Goal: Task Accomplishment & Management: Manage account settings

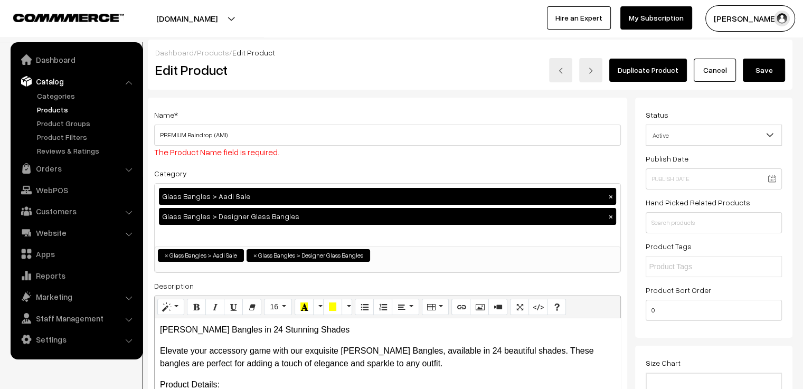
click at [711, 68] on link "Cancel" at bounding box center [715, 70] width 42 height 23
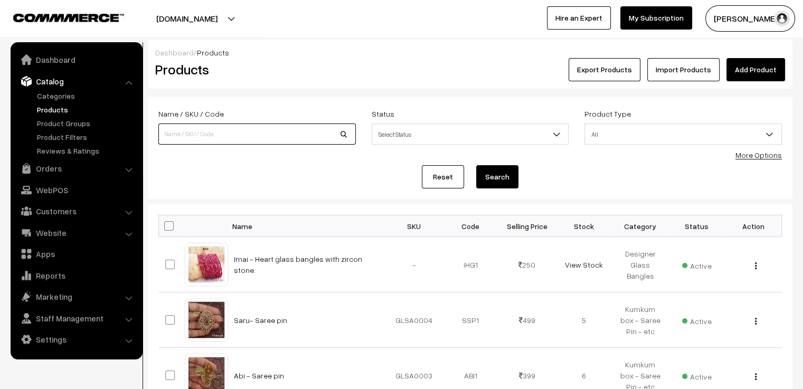
click at [253, 131] on input at bounding box center [256, 134] width 197 height 21
type input "rain"
click at [476, 165] on button "Search" at bounding box center [497, 176] width 42 height 23
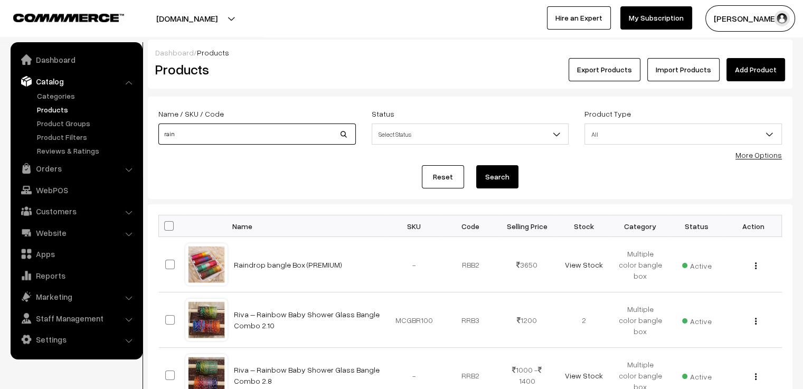
drag, startPoint x: 211, startPoint y: 127, endPoint x: 158, endPoint y: 140, distance: 54.8
click at [158, 140] on div "Name / SKU / Code rain" at bounding box center [256, 129] width 213 height 44
type input "pitch"
click at [476, 165] on button "Search" at bounding box center [497, 176] width 42 height 23
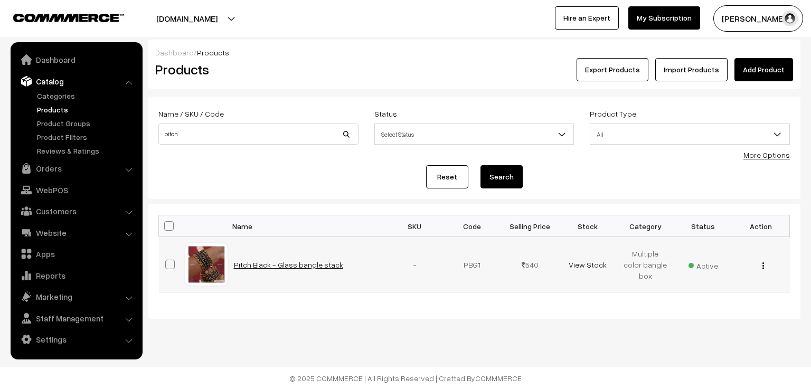
click at [316, 266] on link "Pitch Black - Glass bangle stack" at bounding box center [288, 264] width 109 height 9
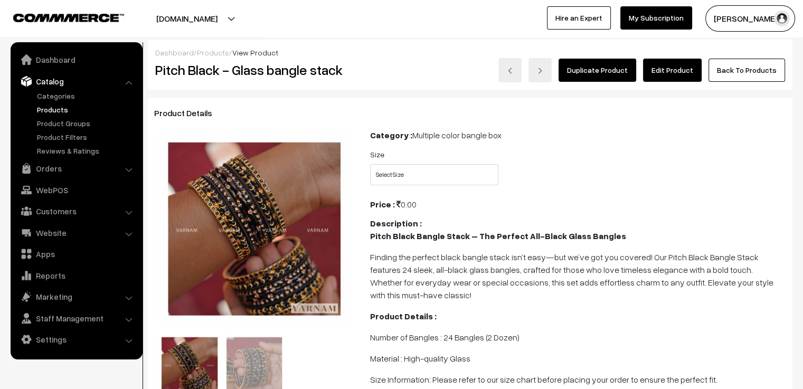
click at [683, 67] on link "Edit Product" at bounding box center [672, 70] width 59 height 23
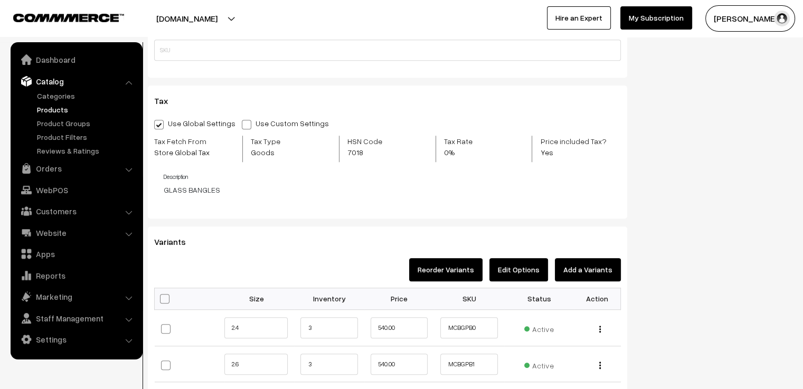
scroll to position [950, 0]
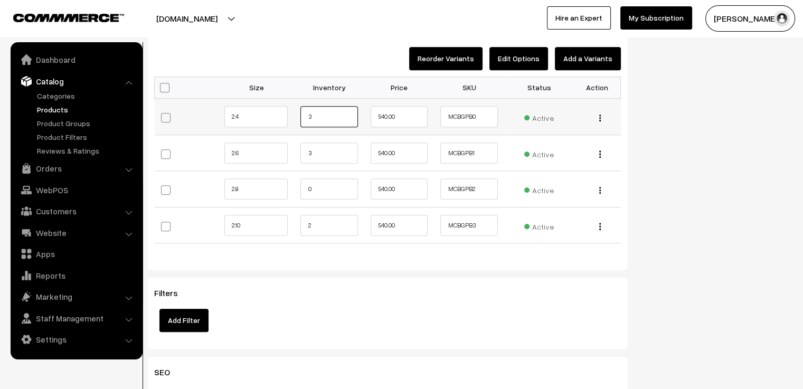
drag, startPoint x: 322, startPoint y: 117, endPoint x: 287, endPoint y: 118, distance: 34.9
click at [287, 118] on tr "2.4 3" at bounding box center [388, 117] width 466 height 36
type input "2"
drag, startPoint x: 319, startPoint y: 146, endPoint x: 294, endPoint y: 154, distance: 26.4
click at [294, 154] on tr "2.6 3" at bounding box center [388, 153] width 466 height 36
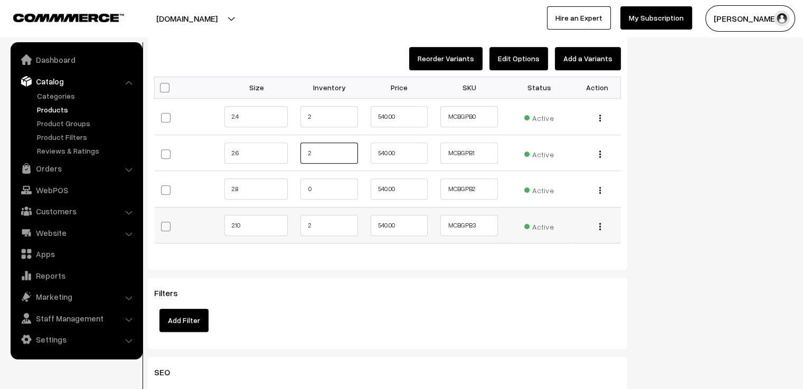
type input "2"
drag, startPoint x: 317, startPoint y: 225, endPoint x: 295, endPoint y: 224, distance: 22.2
click at [295, 224] on td "2" at bounding box center [329, 225] width 70 height 36
type input "1"
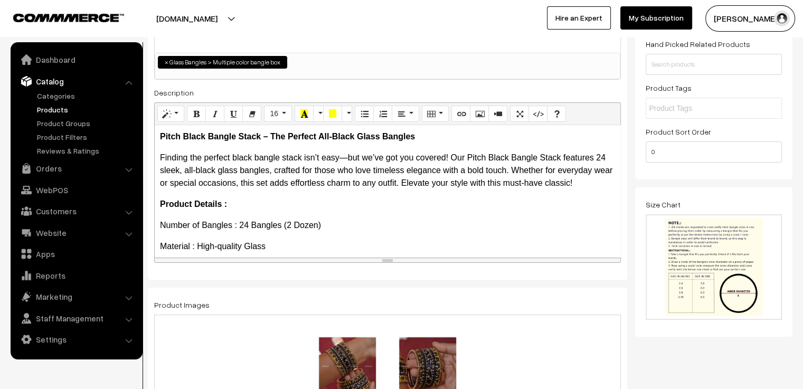
scroll to position [0, 0]
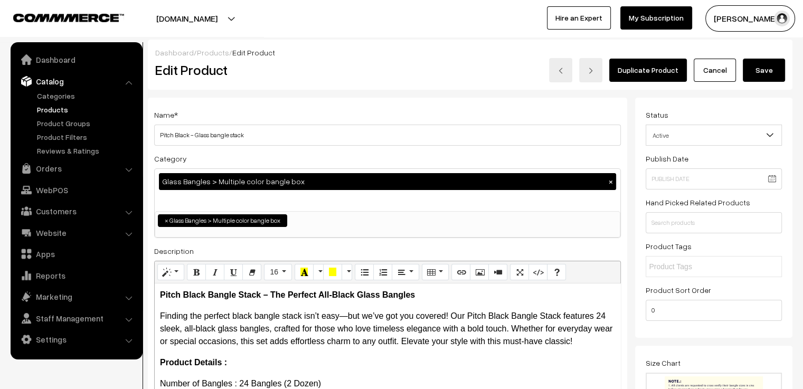
click at [758, 70] on button "Save" at bounding box center [764, 70] width 42 height 23
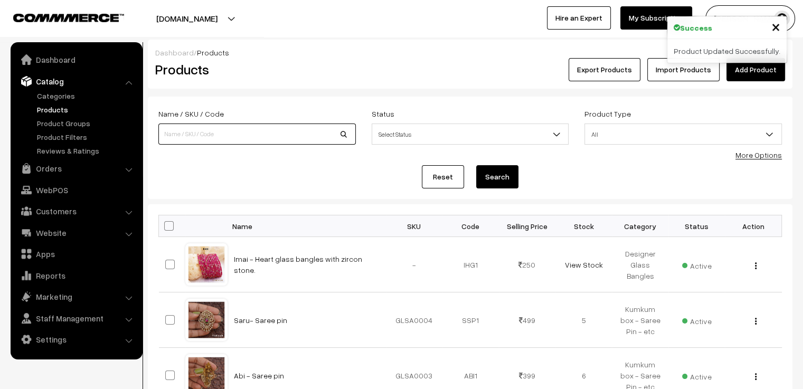
click at [297, 134] on input at bounding box center [256, 134] width 197 height 21
type input "cherry"
click at [476, 165] on button "Search" at bounding box center [497, 176] width 42 height 23
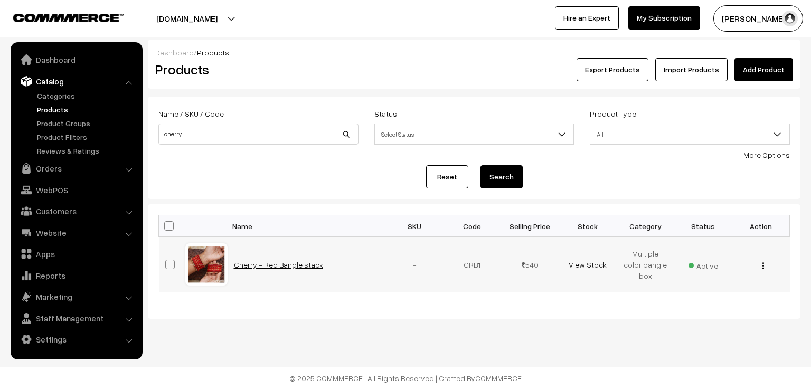
click at [314, 266] on link "Cherry - Red Bangle stack" at bounding box center [278, 264] width 89 height 9
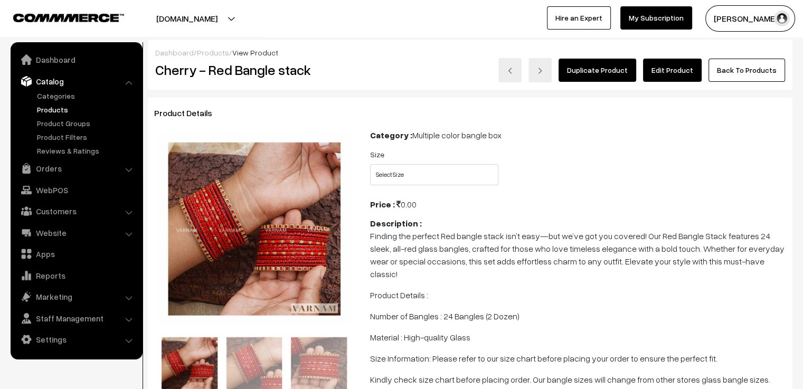
click at [680, 74] on link "Edit Product" at bounding box center [672, 70] width 59 height 23
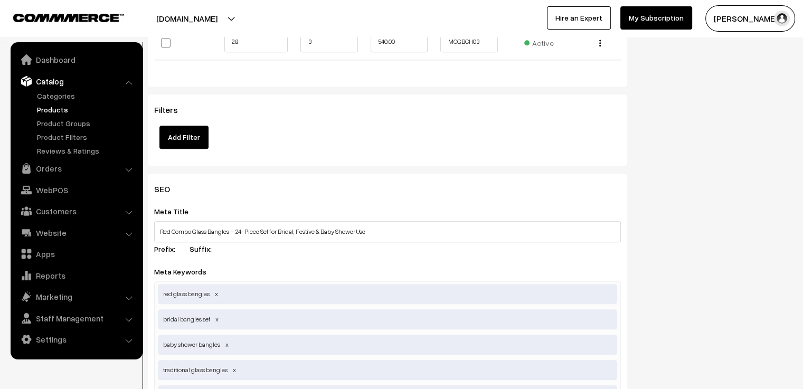
scroll to position [950, 0]
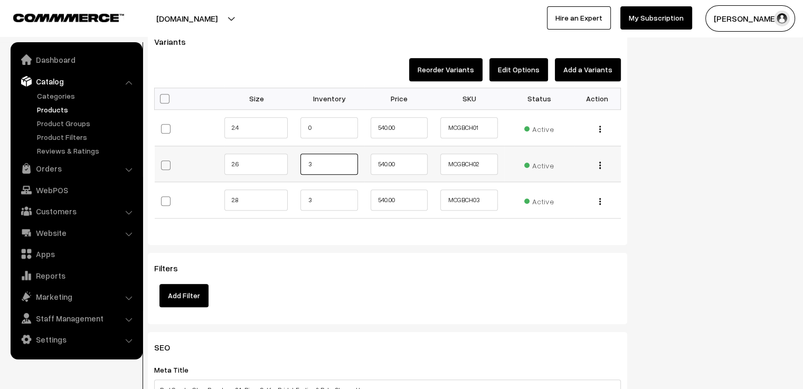
drag, startPoint x: 319, startPoint y: 157, endPoint x: 262, endPoint y: 154, distance: 56.6
click at [262, 154] on tr "2.6 3" at bounding box center [388, 164] width 466 height 36
type input "2"
drag, startPoint x: 322, startPoint y: 188, endPoint x: 286, endPoint y: 192, distance: 36.6
click at [286, 192] on tr "2.8 3" at bounding box center [388, 200] width 466 height 36
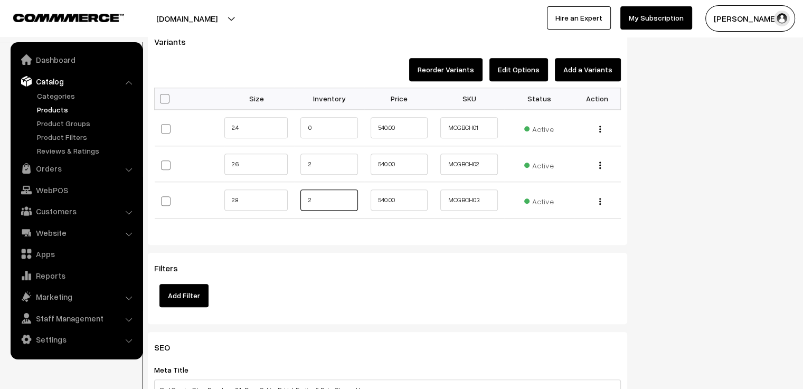
type input "2"
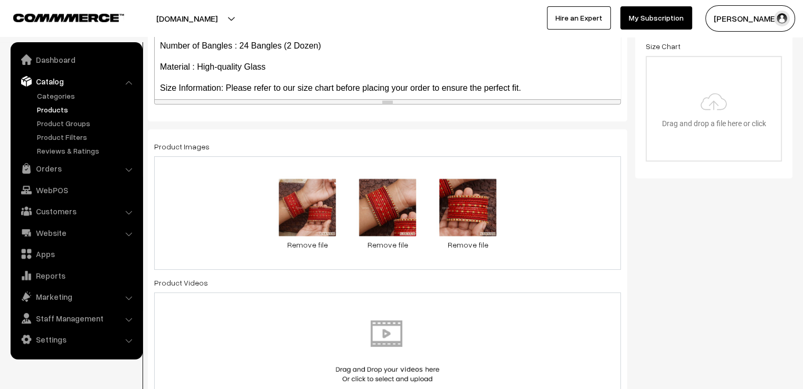
scroll to position [0, 0]
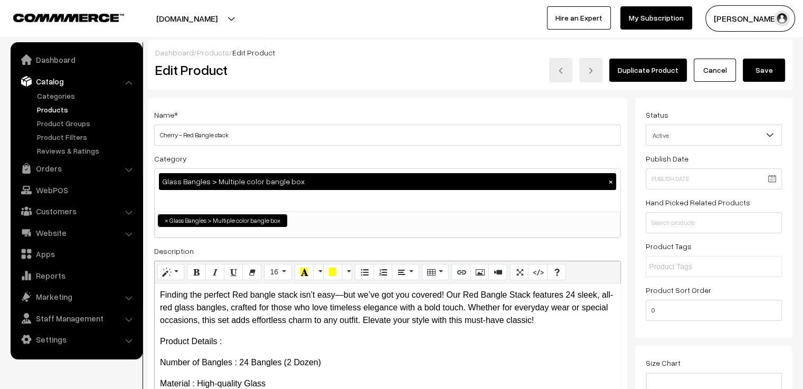
click at [762, 70] on button "Save" at bounding box center [764, 70] width 42 height 23
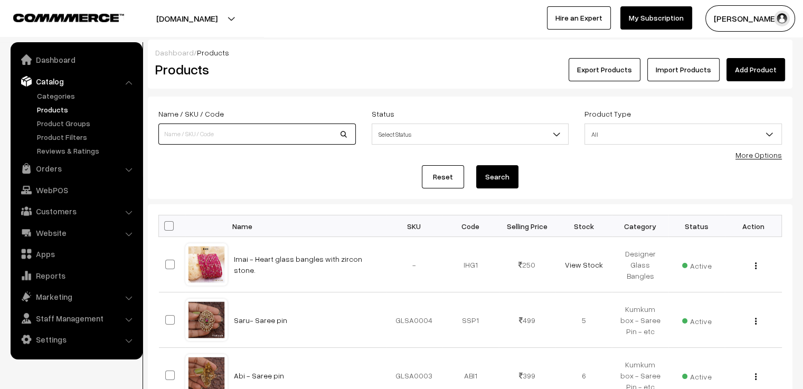
click at [261, 136] on input at bounding box center [256, 134] width 197 height 21
type input "jungle"
click at [476, 165] on button "Search" at bounding box center [497, 176] width 42 height 23
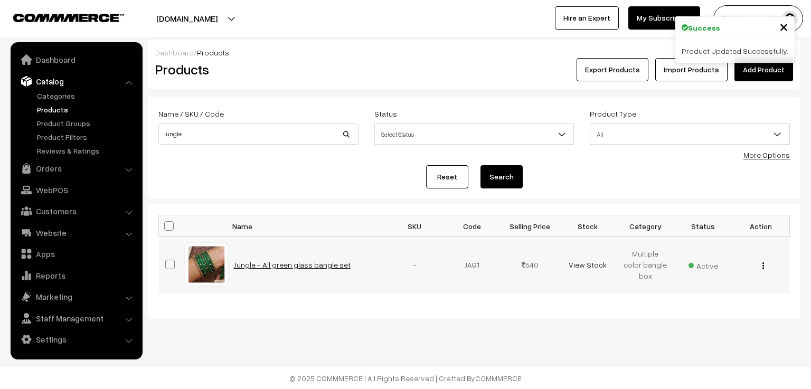
click at [271, 260] on link "Jungle - All green glass bangle set" at bounding box center [292, 264] width 117 height 9
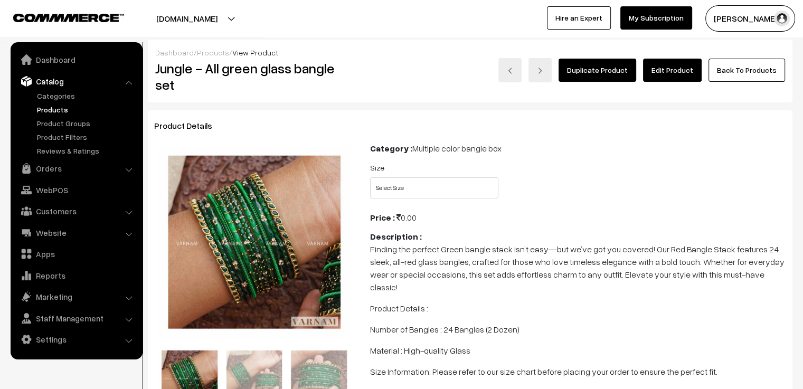
click at [671, 73] on link "Edit Product" at bounding box center [672, 70] width 59 height 23
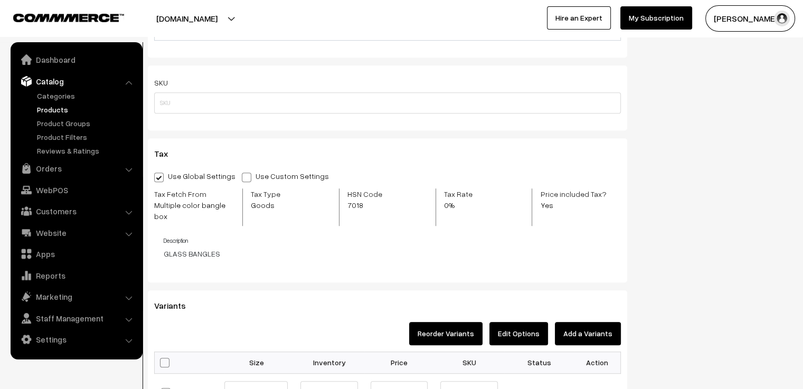
scroll to position [1003, 0]
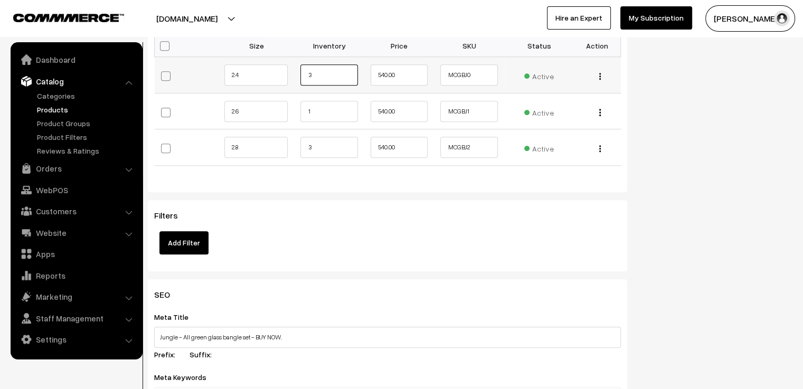
drag, startPoint x: 295, startPoint y: 72, endPoint x: 279, endPoint y: 73, distance: 15.9
click at [279, 73] on tr "2.4 3" at bounding box center [388, 75] width 466 height 36
type input "2"
click at [275, 106] on tr "2.6 1" at bounding box center [388, 111] width 466 height 36
type input "0"
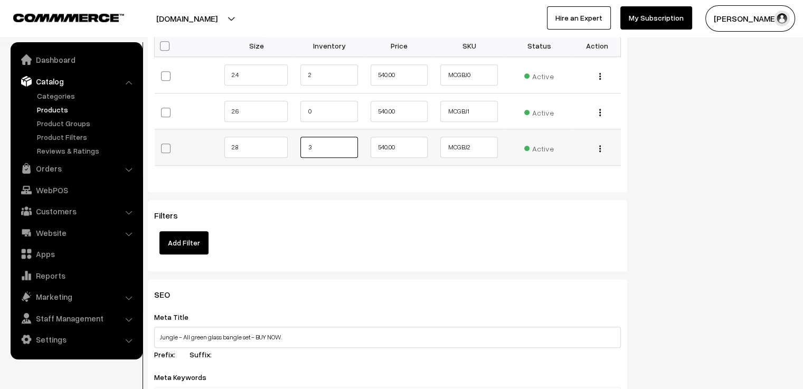
drag, startPoint x: 318, startPoint y: 137, endPoint x: 279, endPoint y: 142, distance: 39.4
click at [279, 142] on tr "2.8 3" at bounding box center [388, 147] width 466 height 36
type input "2"
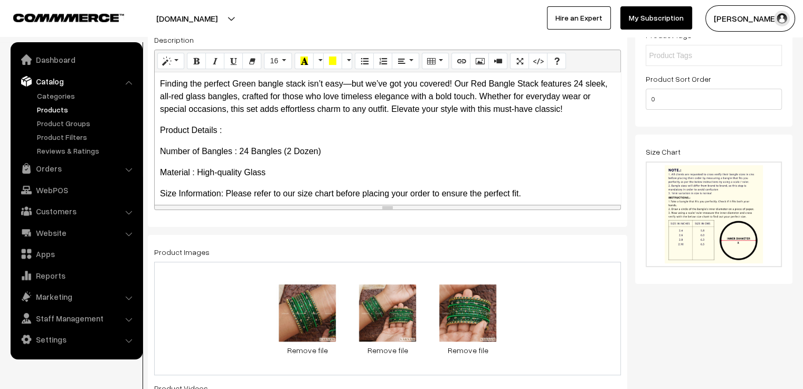
scroll to position [0, 0]
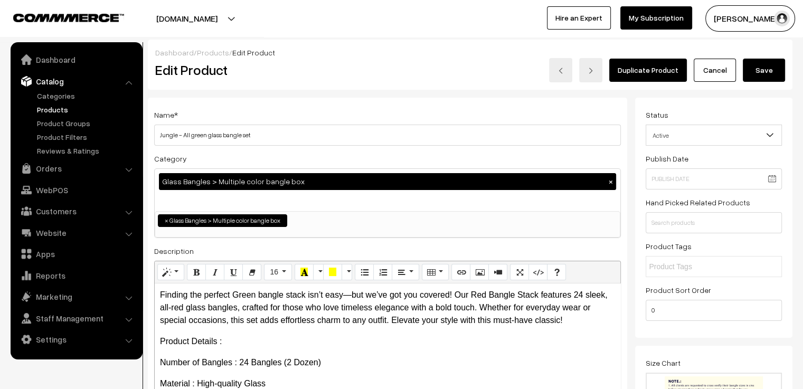
click at [754, 64] on button "Save" at bounding box center [764, 70] width 42 height 23
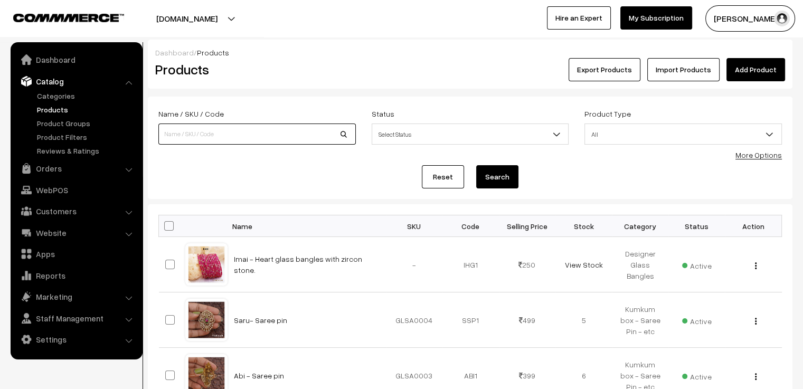
click at [271, 136] on input at bounding box center [256, 134] width 197 height 21
click at [343, 169] on div "Reset Search" at bounding box center [470, 176] width 624 height 23
click at [275, 133] on input at bounding box center [256, 134] width 197 height 21
type input "pastel"
click at [476, 165] on button "Search" at bounding box center [497, 176] width 42 height 23
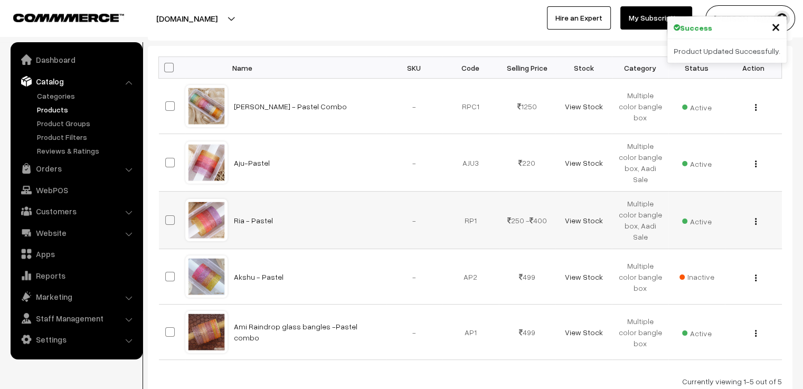
scroll to position [211, 0]
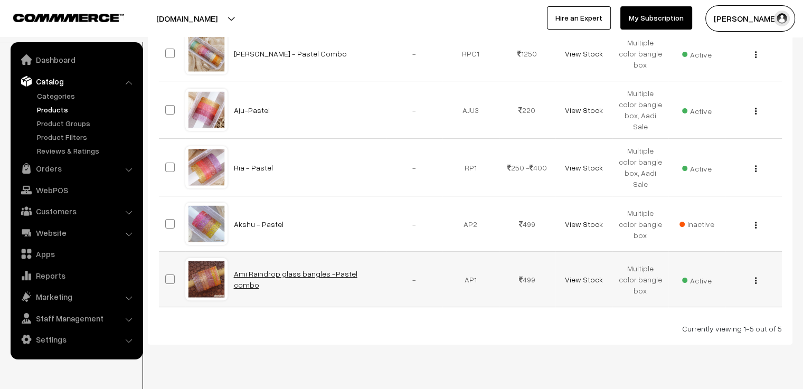
click at [265, 271] on link "Ami Raindrop glass bangles -Pastel combo" at bounding box center [296, 279] width 124 height 20
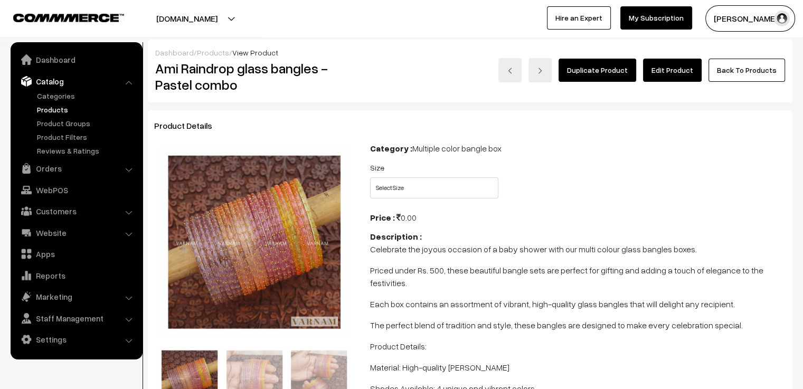
click at [677, 70] on link "Edit Product" at bounding box center [672, 70] width 59 height 23
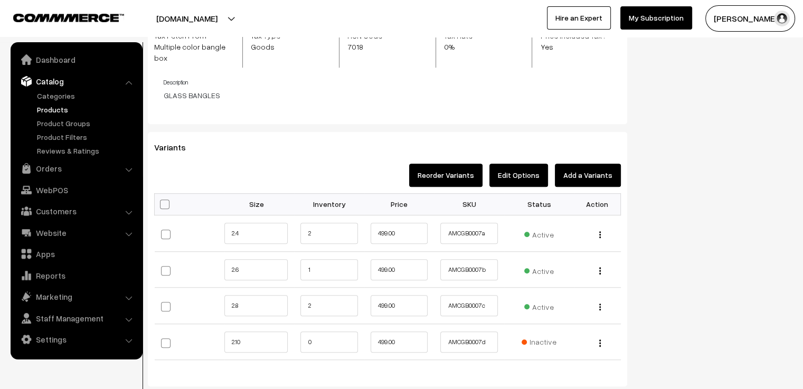
scroll to position [898, 0]
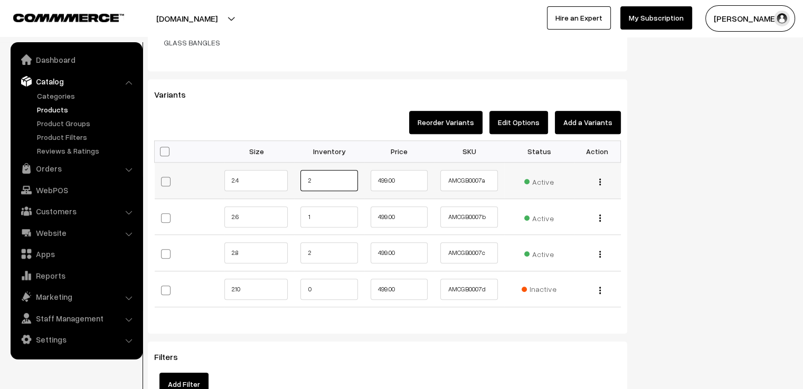
drag, startPoint x: 321, startPoint y: 167, endPoint x: 301, endPoint y: 169, distance: 19.6
click at [301, 170] on input "2" at bounding box center [328, 180] width 57 height 21
type input "1"
drag, startPoint x: 313, startPoint y: 205, endPoint x: 303, endPoint y: 207, distance: 9.6
click at [303, 207] on input "1" at bounding box center [328, 216] width 57 height 21
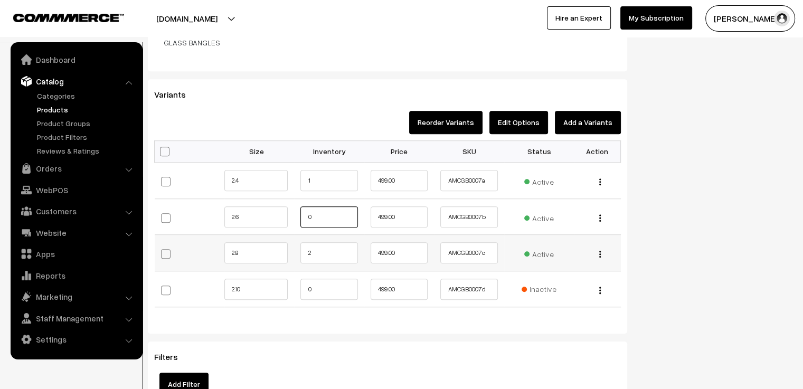
type input "0"
drag, startPoint x: 323, startPoint y: 238, endPoint x: 286, endPoint y: 238, distance: 36.4
click at [286, 238] on tr "2.8 2" at bounding box center [388, 253] width 466 height 36
type input "1"
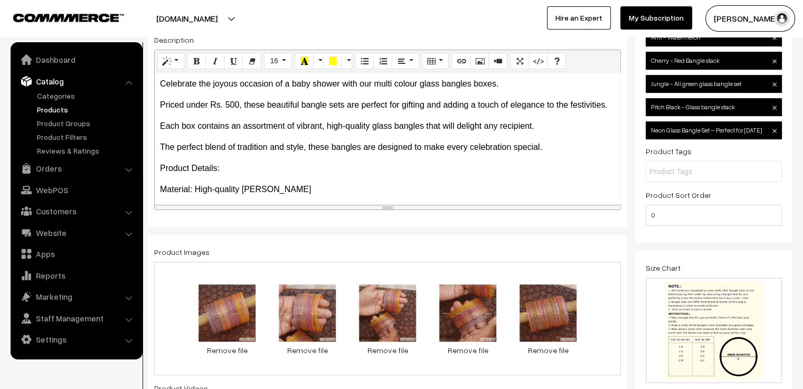
scroll to position [0, 0]
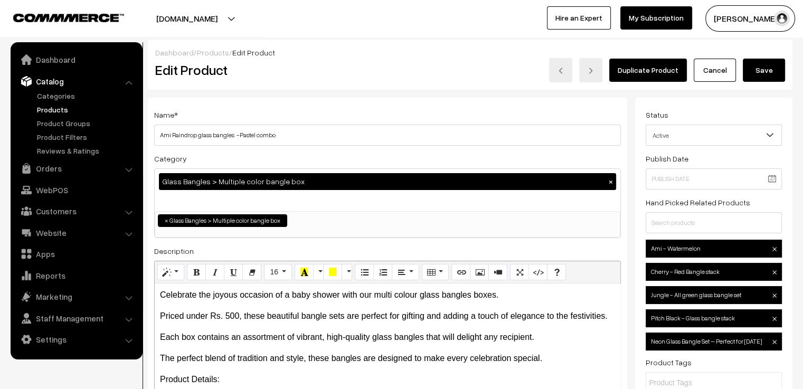
click at [760, 71] on button "Save" at bounding box center [764, 70] width 42 height 23
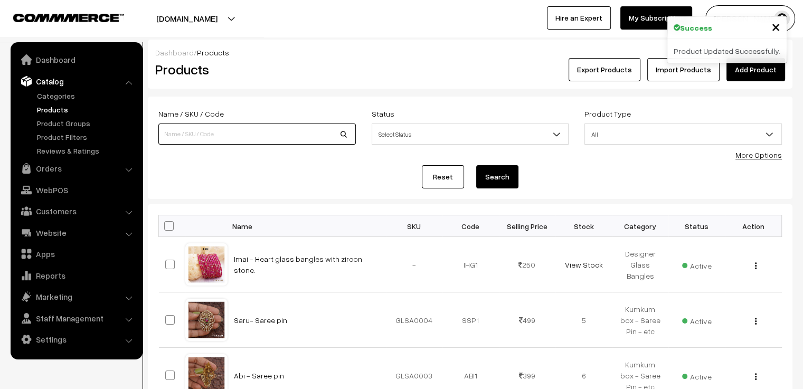
click at [301, 140] on input at bounding box center [256, 134] width 197 height 21
type input "subtle"
click at [476, 165] on button "Search" at bounding box center [497, 176] width 42 height 23
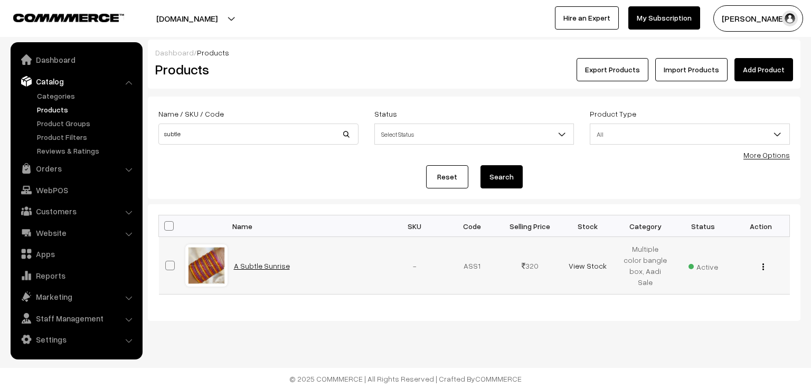
click at [248, 263] on link "A Subtle Sunrise" at bounding box center [262, 265] width 56 height 9
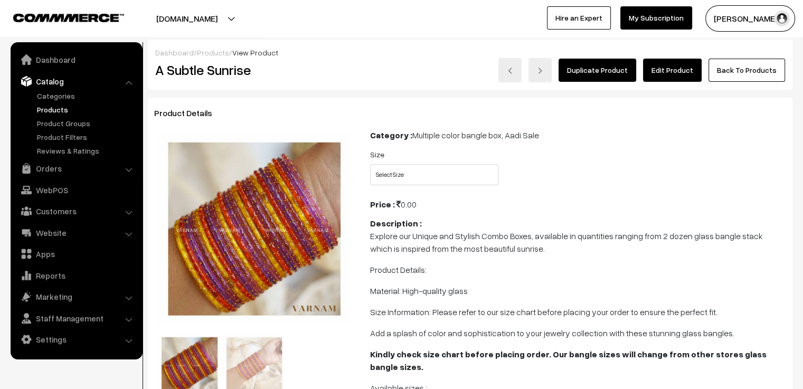
click at [666, 68] on link "Edit Product" at bounding box center [672, 70] width 59 height 23
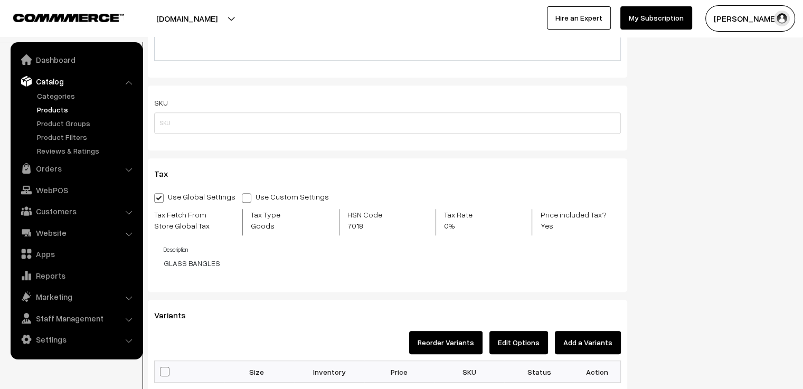
scroll to position [950, 0]
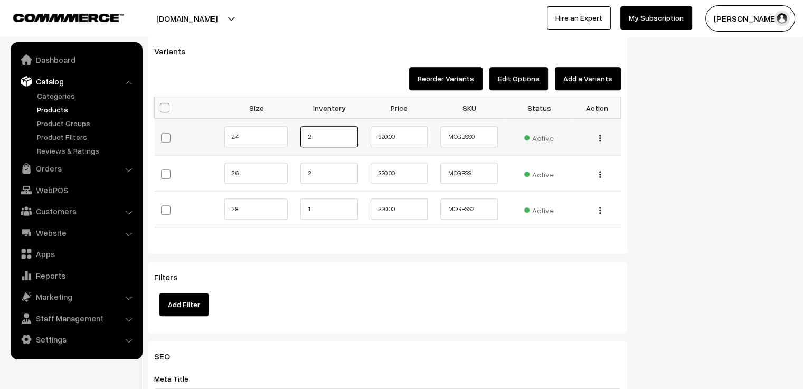
drag, startPoint x: 318, startPoint y: 140, endPoint x: 258, endPoint y: 137, distance: 60.2
click at [258, 137] on tr "2.4 2" at bounding box center [388, 137] width 466 height 36
type input "1"
drag, startPoint x: 314, startPoint y: 174, endPoint x: 276, endPoint y: 176, distance: 38.1
click at [276, 176] on tr "2.6 2" at bounding box center [388, 173] width 466 height 36
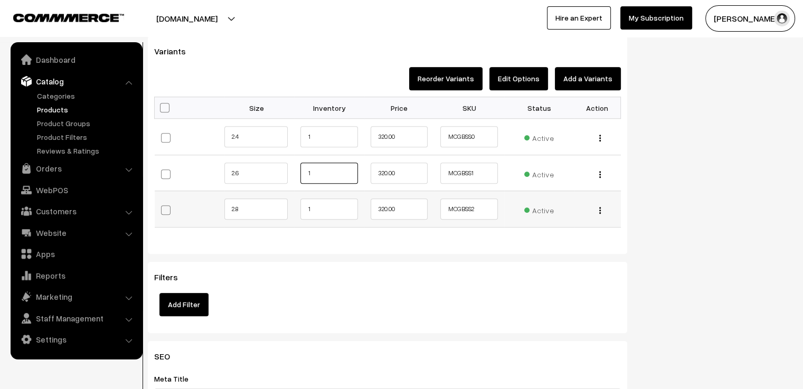
type input "1"
drag, startPoint x: 306, startPoint y: 205, endPoint x: 332, endPoint y: 216, distance: 27.7
click at [332, 216] on input "1" at bounding box center [328, 209] width 57 height 21
type input "0"
click at [350, 240] on div "Bulk Options Make all Active Make all Inactive Update Price Allow Purchase when…" at bounding box center [387, 170] width 483 height 147
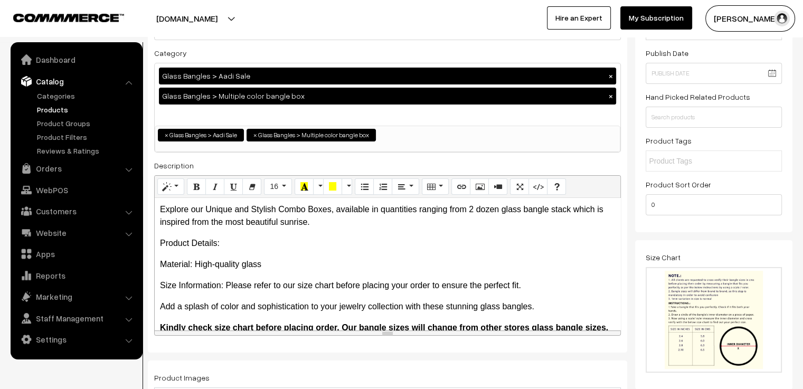
scroll to position [0, 0]
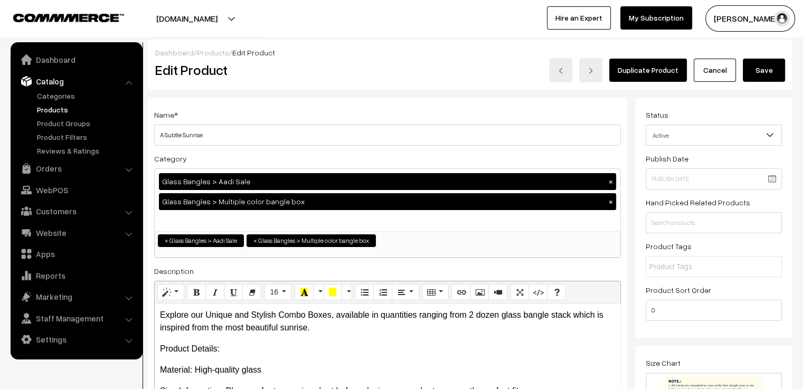
click at [756, 67] on button "Save" at bounding box center [764, 70] width 42 height 23
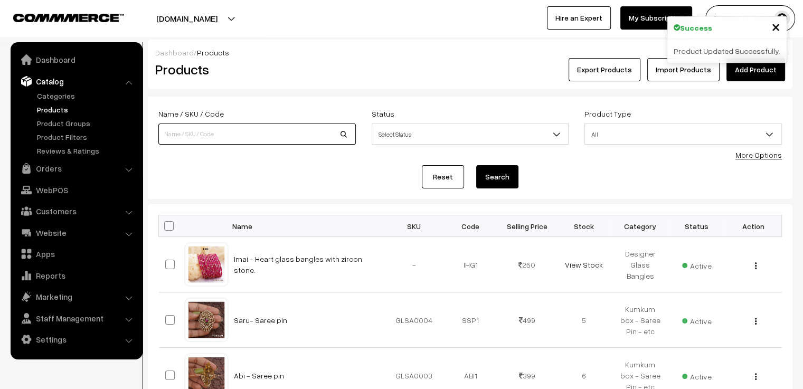
click at [182, 133] on input at bounding box center [256, 134] width 197 height 21
type input "cookie"
click at [476, 165] on button "Search" at bounding box center [497, 176] width 42 height 23
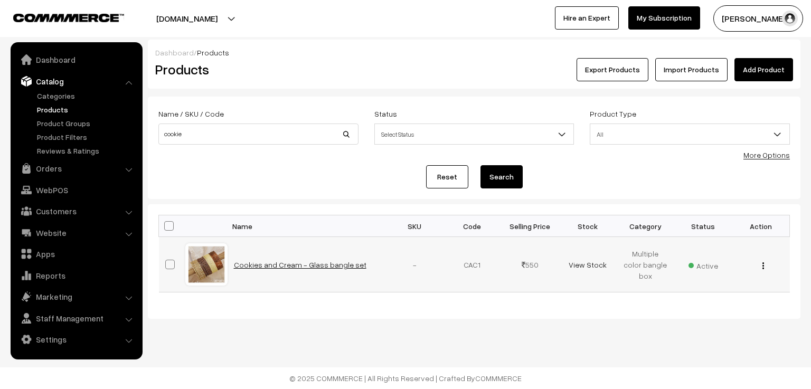
click at [265, 261] on link "Cookies and Cream - Glass bangle set" at bounding box center [300, 264] width 133 height 9
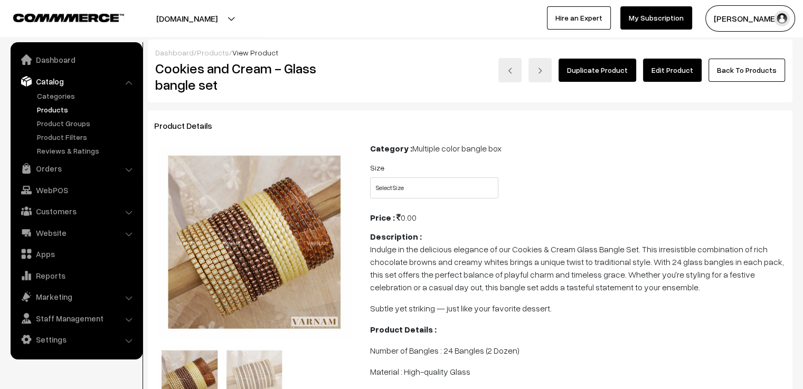
click at [658, 74] on link "Edit Product" at bounding box center [672, 70] width 59 height 23
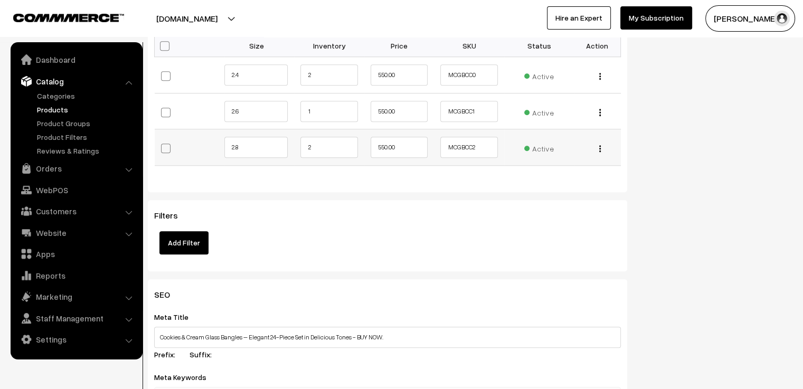
scroll to position [950, 0]
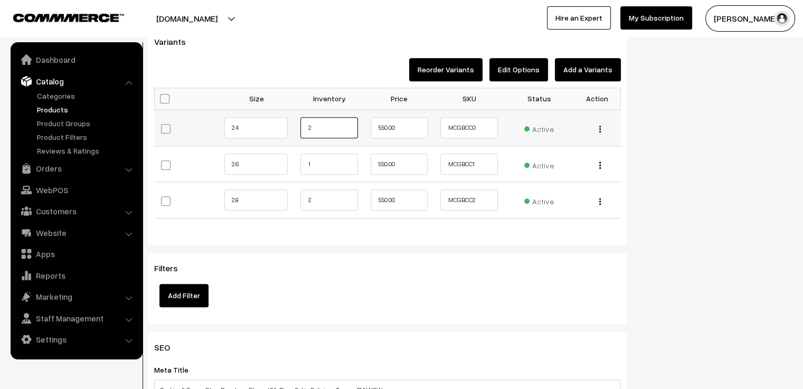
drag, startPoint x: 323, startPoint y: 115, endPoint x: 288, endPoint y: 122, distance: 35.7
click at [288, 122] on tr "2.4 2" at bounding box center [388, 128] width 466 height 36
type input "1"
drag, startPoint x: 305, startPoint y: 154, endPoint x: 326, endPoint y: 154, distance: 20.6
click at [326, 154] on input "1" at bounding box center [328, 164] width 57 height 21
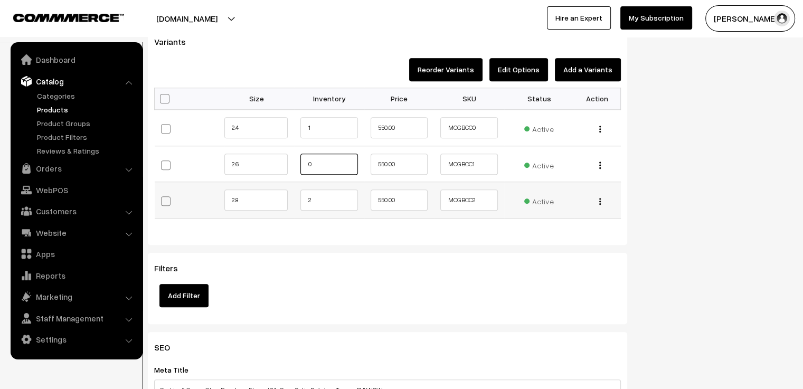
type input "0"
drag, startPoint x: 318, startPoint y: 185, endPoint x: 281, endPoint y: 192, distance: 37.6
click at [281, 192] on tr "2.8 2" at bounding box center [388, 200] width 466 height 36
type input "1"
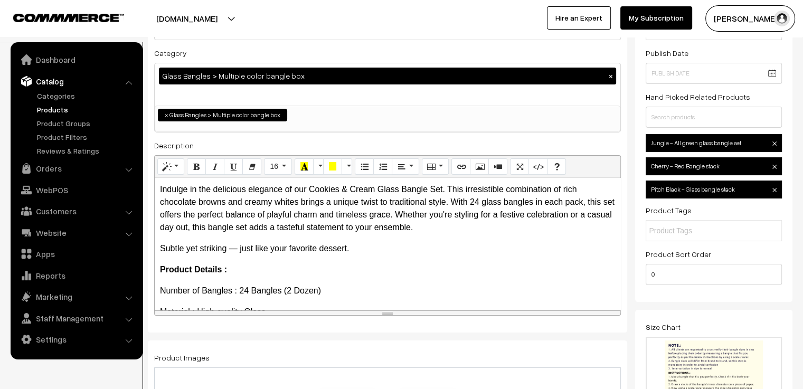
scroll to position [0, 0]
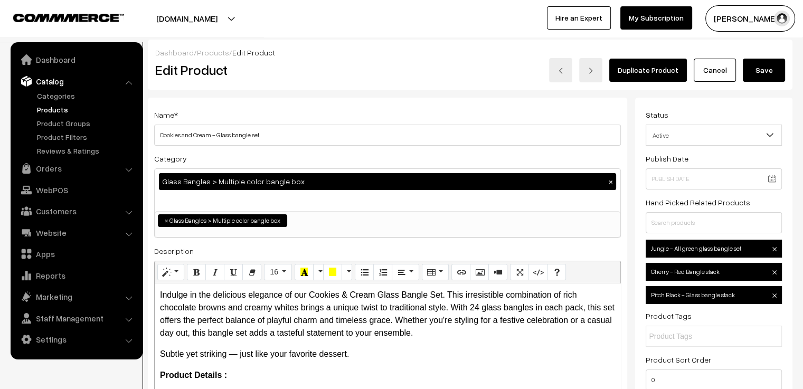
click at [761, 68] on button "Save" at bounding box center [764, 70] width 42 height 23
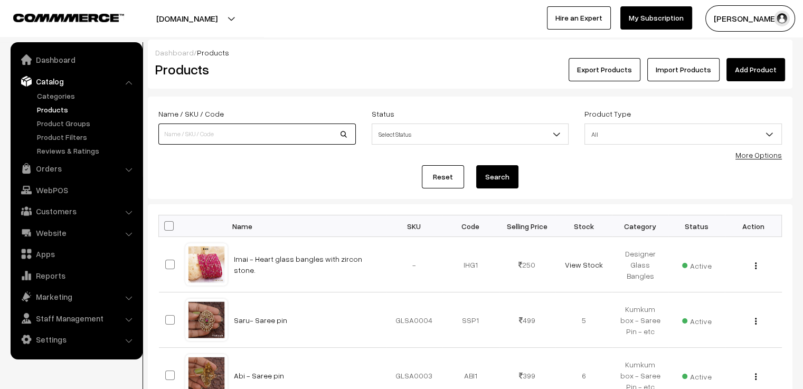
click at [187, 132] on input at bounding box center [256, 134] width 197 height 21
type input "[PERSON_NAME]"
click at [476, 165] on button "Search" at bounding box center [497, 176] width 42 height 23
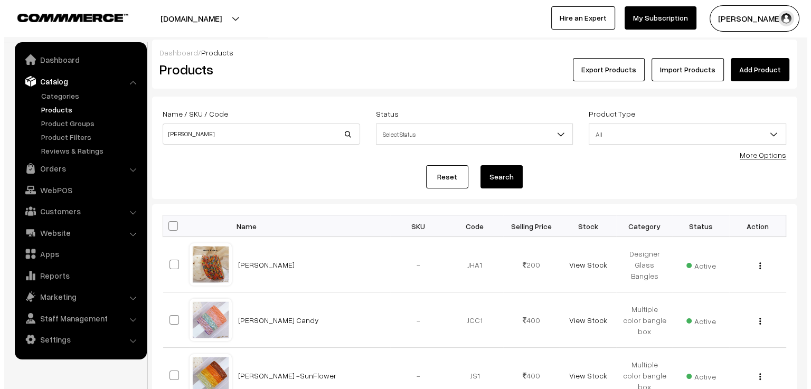
scroll to position [106, 0]
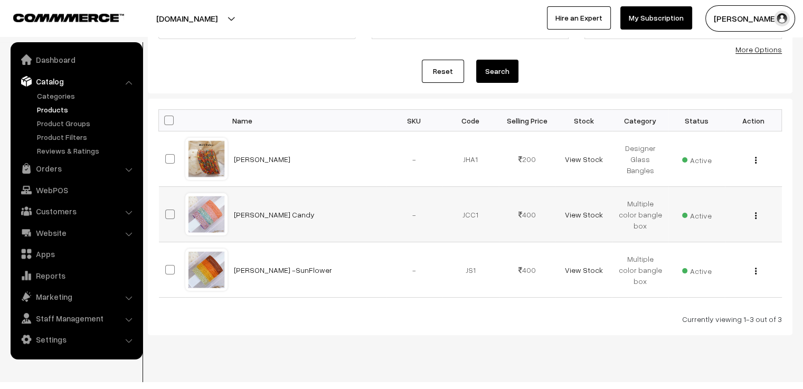
click at [177, 213] on label at bounding box center [171, 214] width 13 height 13
click at [167, 211] on input "checkbox" at bounding box center [163, 207] width 7 height 7
checkbox input "true"
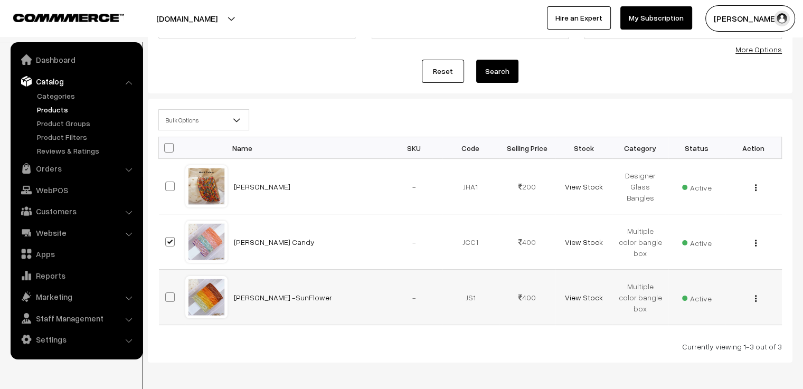
click at [169, 294] on span at bounding box center [170, 298] width 10 height 10
click at [167, 294] on input "checkbox" at bounding box center [163, 290] width 7 height 7
checkbox input "true"
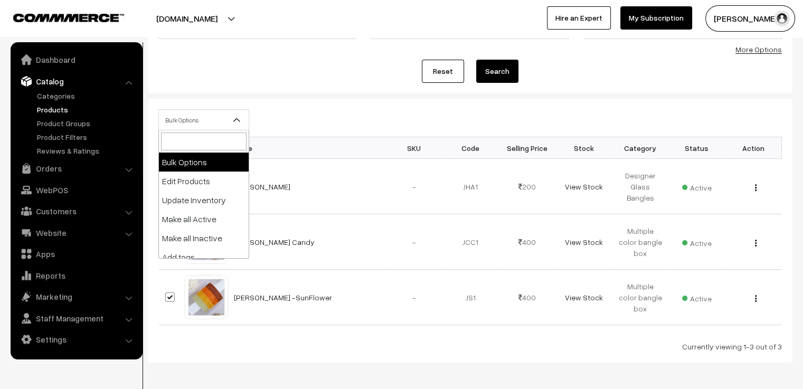
click at [201, 126] on span "Bulk Options" at bounding box center [204, 120] width 90 height 18
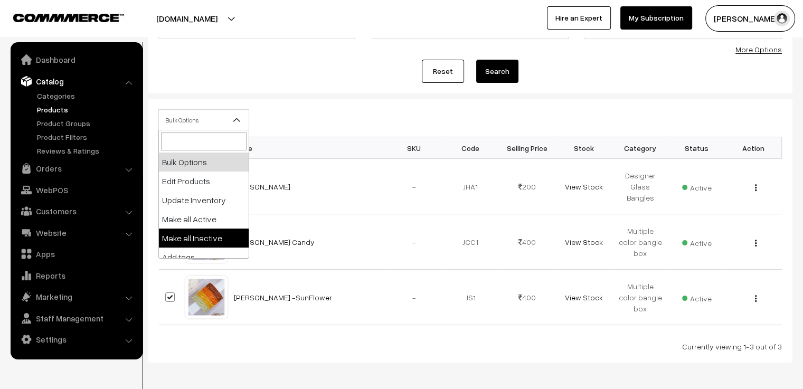
select select "inactive"
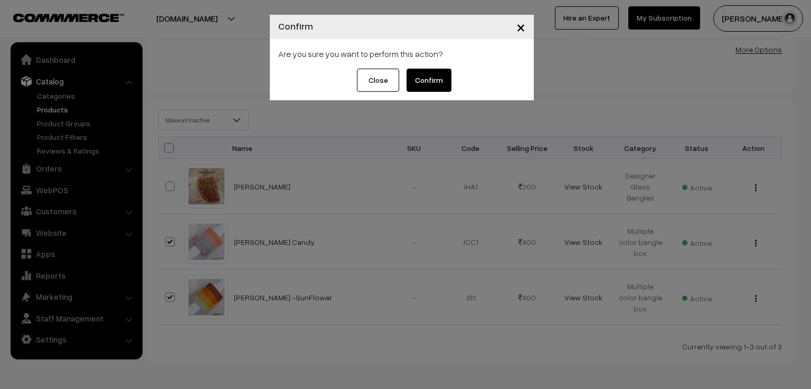
click at [427, 80] on button "Confirm" at bounding box center [429, 80] width 45 height 23
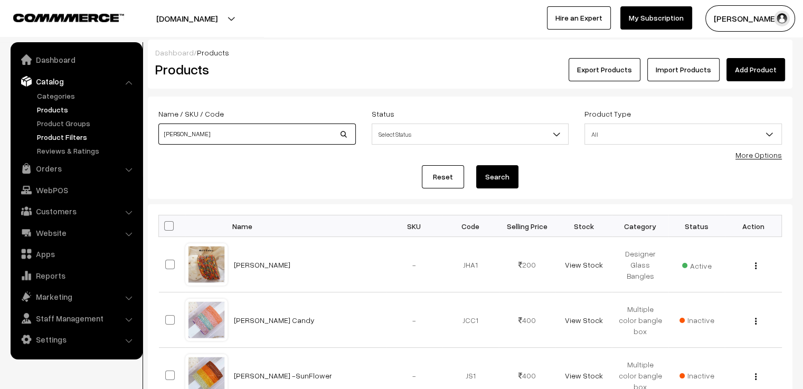
drag, startPoint x: 199, startPoint y: 134, endPoint x: 130, endPoint y: 137, distance: 68.2
click at [130, 137] on body "Thank you for showing interest. Our team will call you shortly. Close varnambya…" at bounding box center [401, 255] width 803 height 510
type input "riva"
click at [476, 165] on button "Search" at bounding box center [497, 176] width 42 height 23
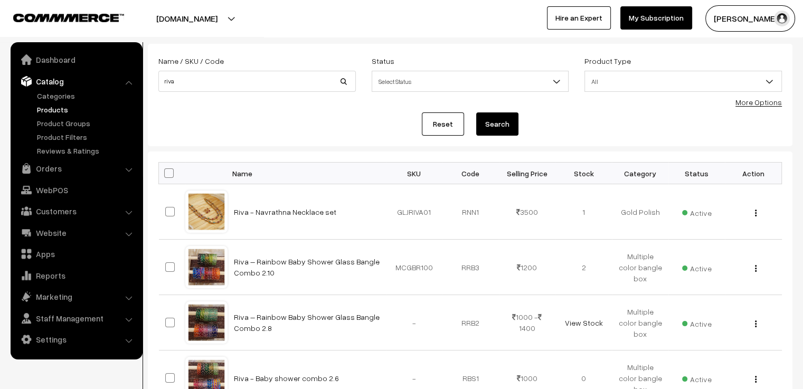
scroll to position [158, 0]
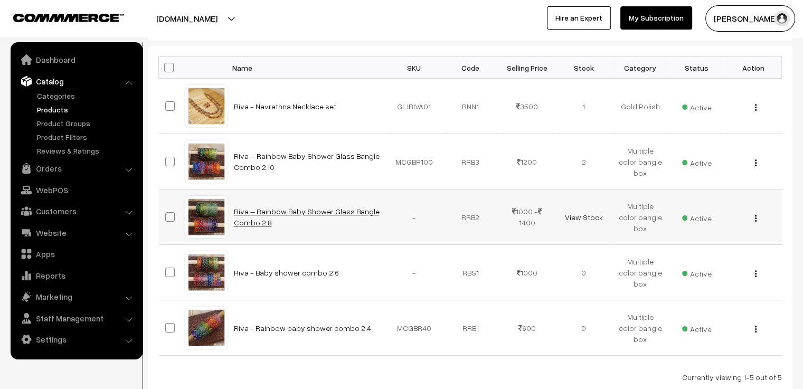
click at [251, 225] on link "Riva – Rainbow Baby Shower Glass Bangle Combo 2.8" at bounding box center [307, 217] width 146 height 20
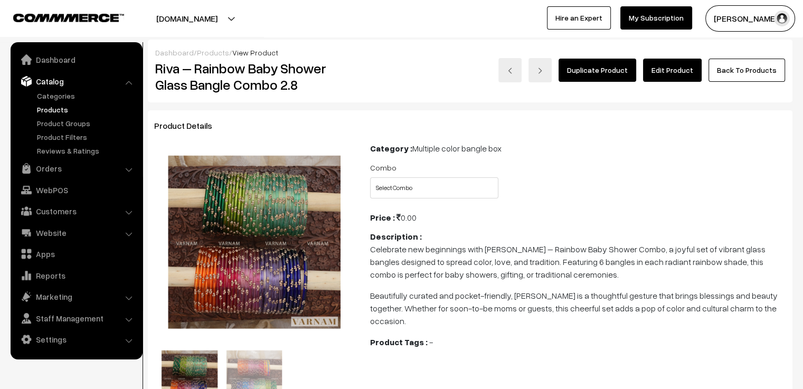
click at [668, 69] on link "Edit Product" at bounding box center [672, 70] width 59 height 23
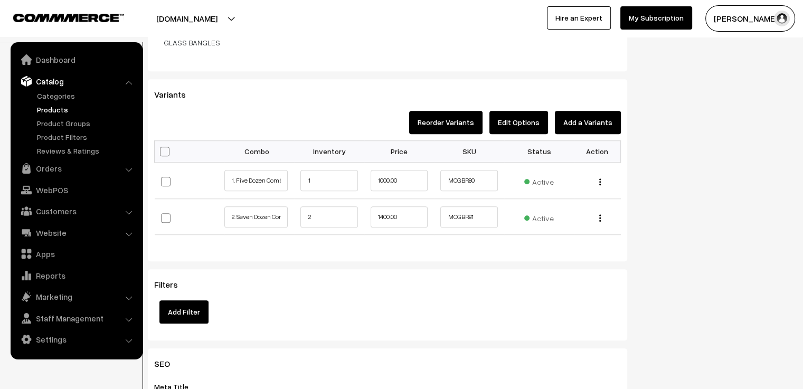
scroll to position [950, 0]
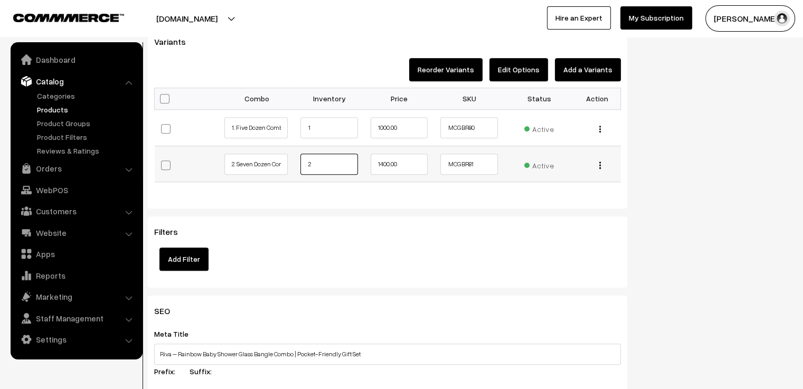
drag, startPoint x: 316, startPoint y: 150, endPoint x: 305, endPoint y: 155, distance: 12.1
click at [305, 155] on input "2" at bounding box center [328, 164] width 57 height 21
type input "1"
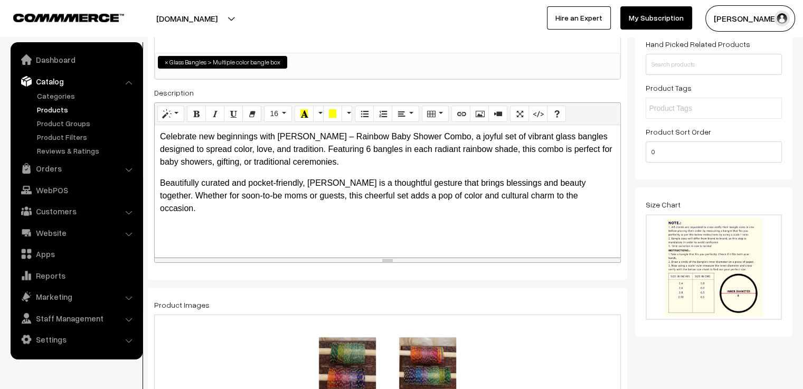
scroll to position [0, 0]
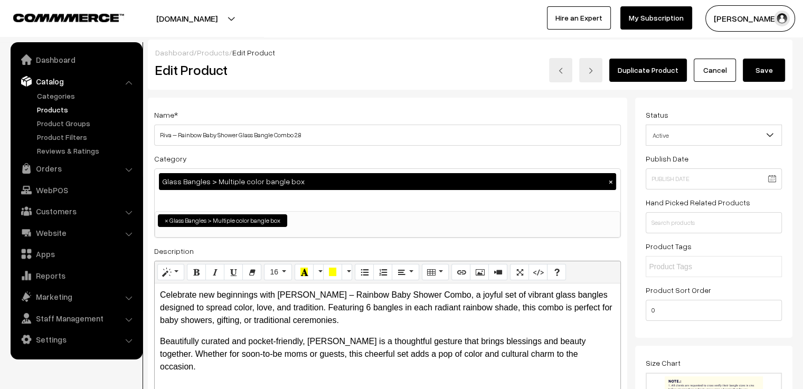
click at [760, 68] on button "Save" at bounding box center [764, 70] width 42 height 23
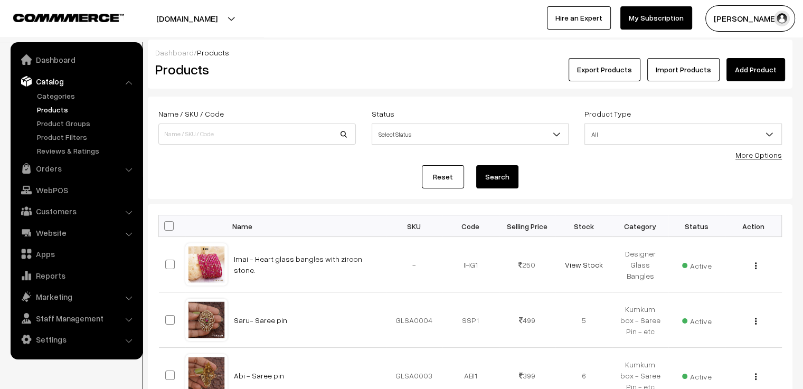
click at [436, 59] on div "Export Products Import Products Add Product" at bounding box center [578, 69] width 414 height 23
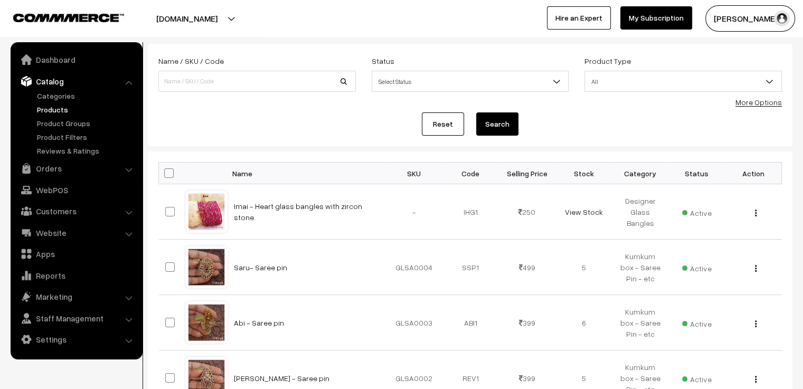
scroll to position [106, 0]
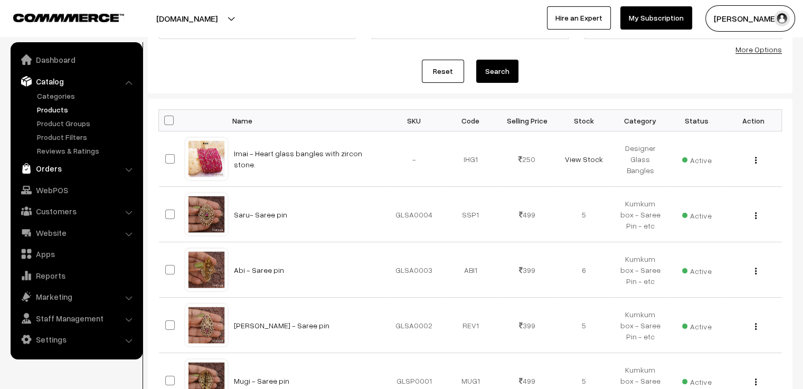
click at [47, 168] on link "Orders" at bounding box center [76, 168] width 126 height 19
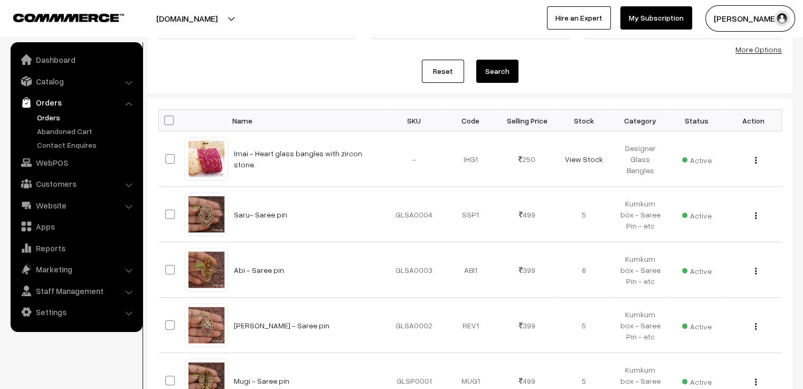
click at [51, 119] on link "Orders" at bounding box center [86, 117] width 105 height 11
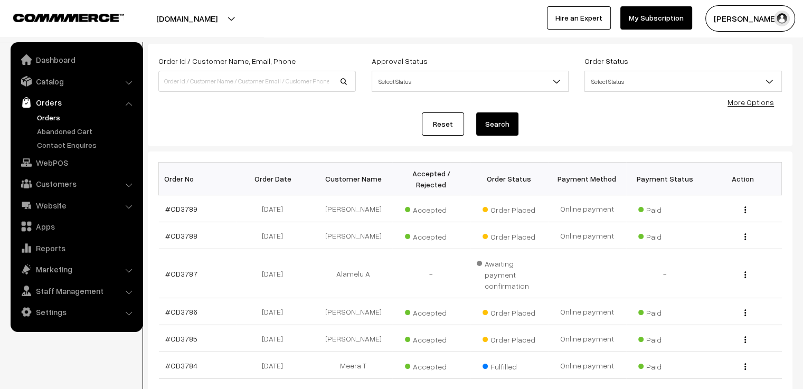
scroll to position [106, 0]
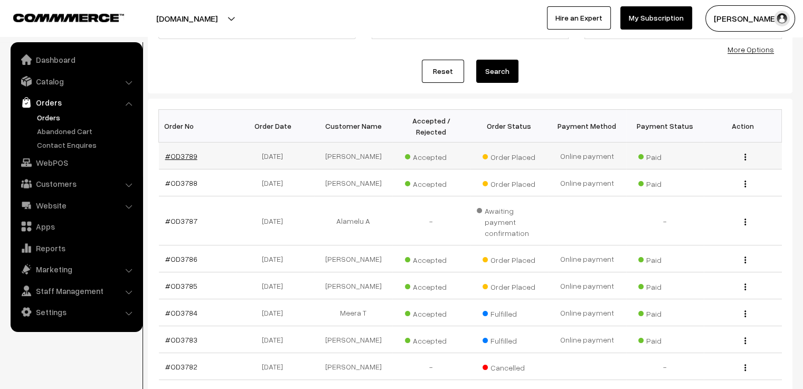
click at [184, 152] on link "#OD3789" at bounding box center [181, 156] width 32 height 9
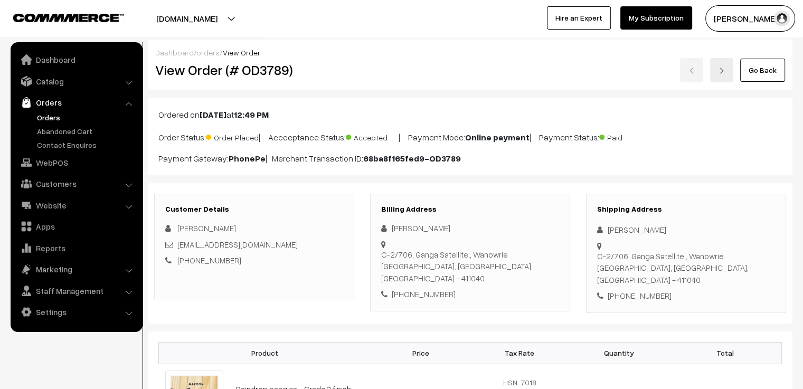
click at [716, 69] on link at bounding box center [721, 70] width 23 height 24
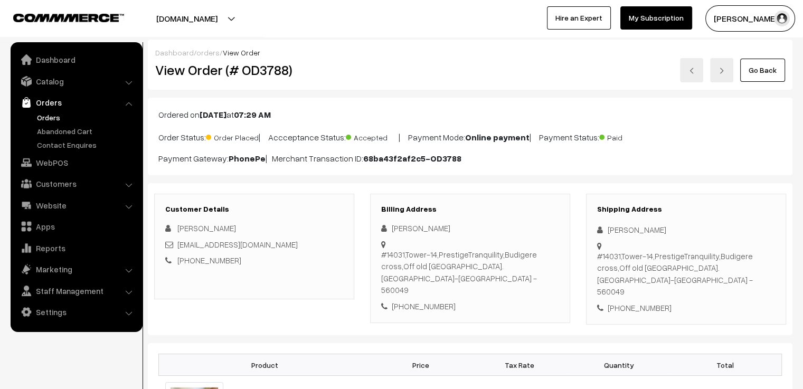
click at [718, 69] on link at bounding box center [721, 70] width 23 height 24
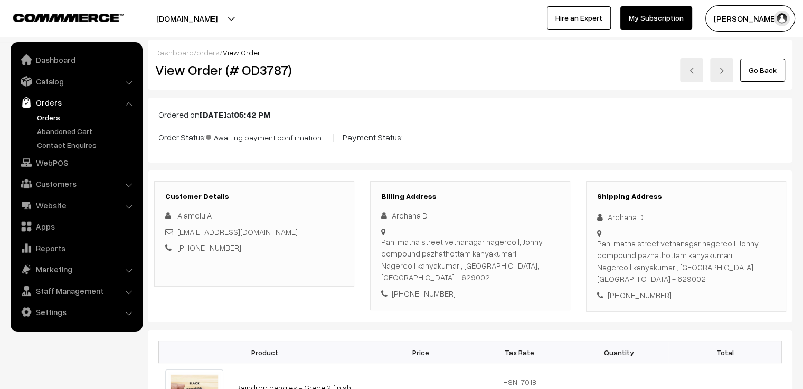
click at [729, 74] on link at bounding box center [721, 70] width 23 height 24
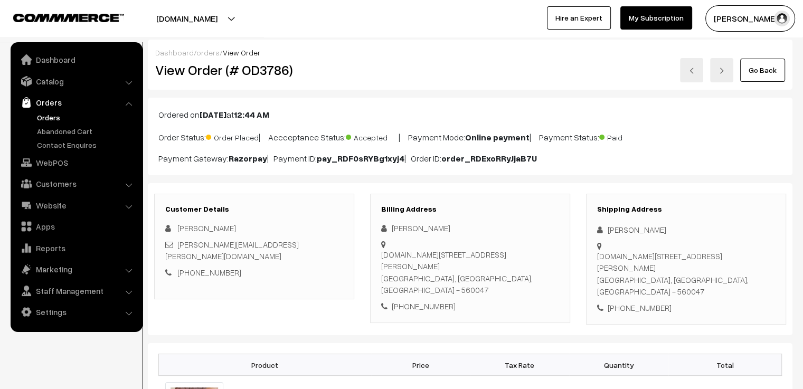
click at [729, 72] on link at bounding box center [721, 70] width 23 height 24
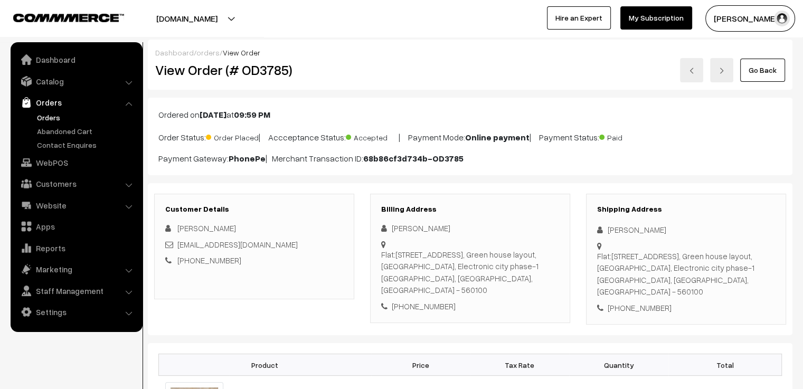
click at [205, 52] on link "orders" at bounding box center [207, 52] width 23 height 9
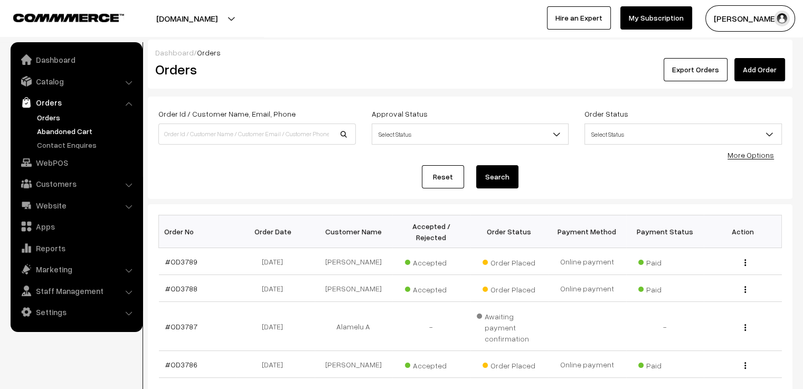
click at [72, 129] on link "Abandoned Cart" at bounding box center [86, 131] width 105 height 11
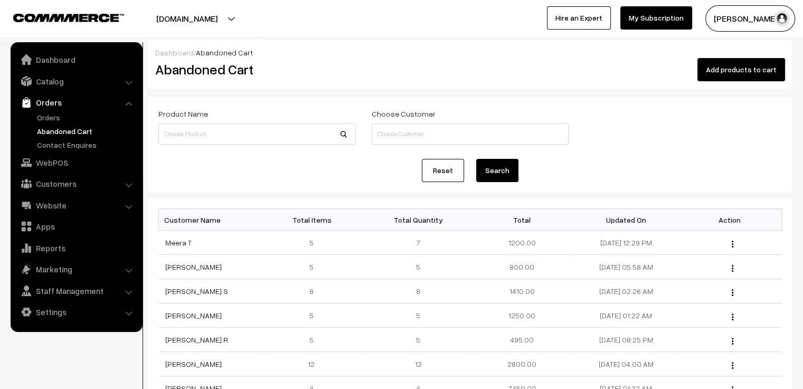
scroll to position [53, 0]
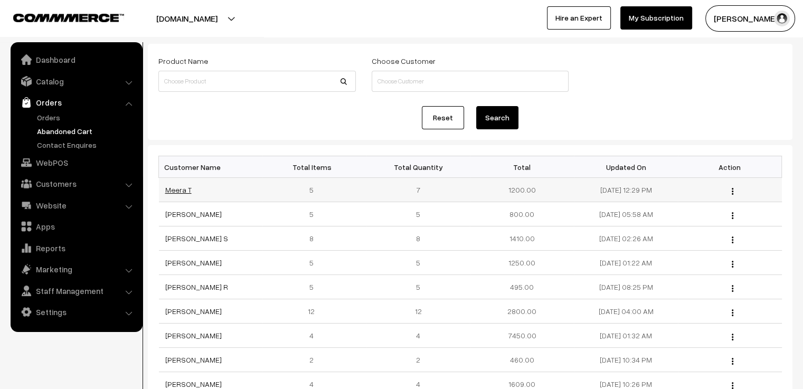
click at [169, 192] on link "Meera T" at bounding box center [178, 189] width 26 height 9
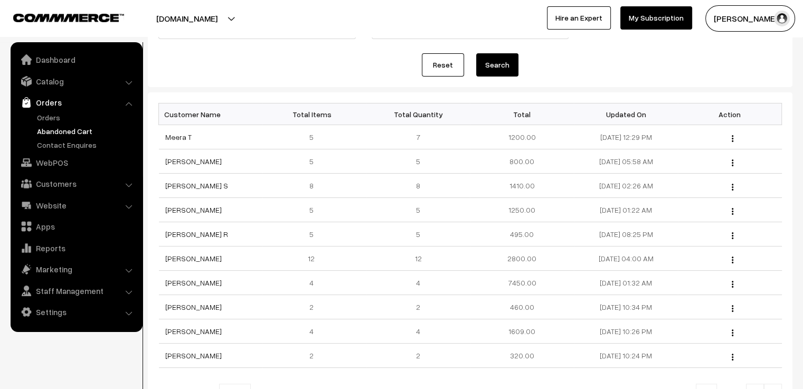
scroll to position [158, 0]
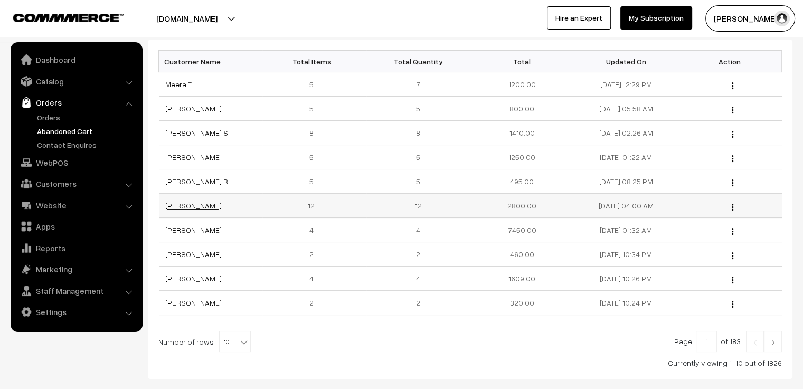
click at [194, 203] on link "[PERSON_NAME]" at bounding box center [193, 205] width 56 height 9
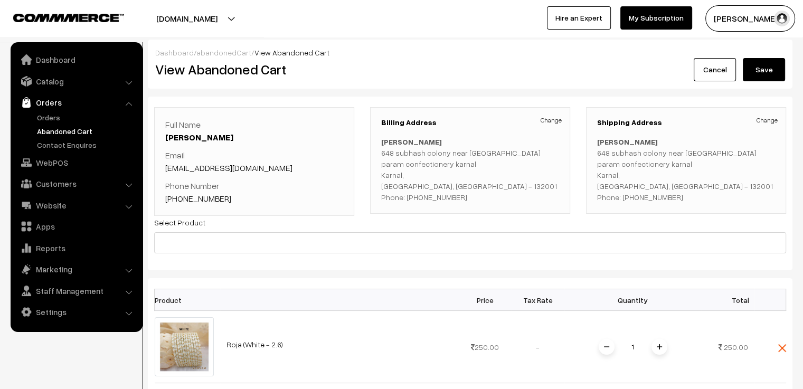
click at [218, 55] on link "abandonedCart" at bounding box center [223, 52] width 55 height 9
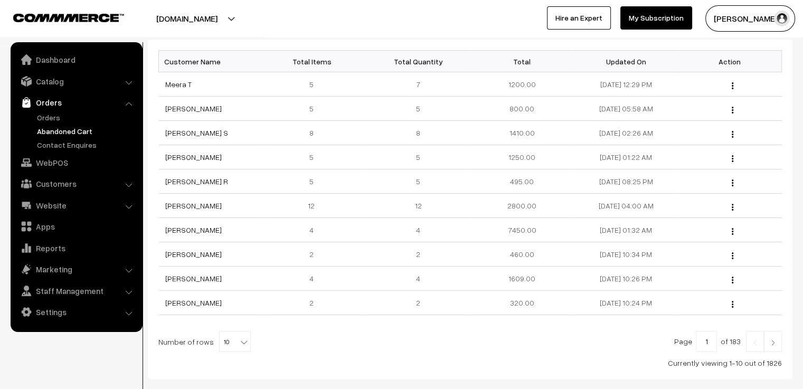
scroll to position [215, 0]
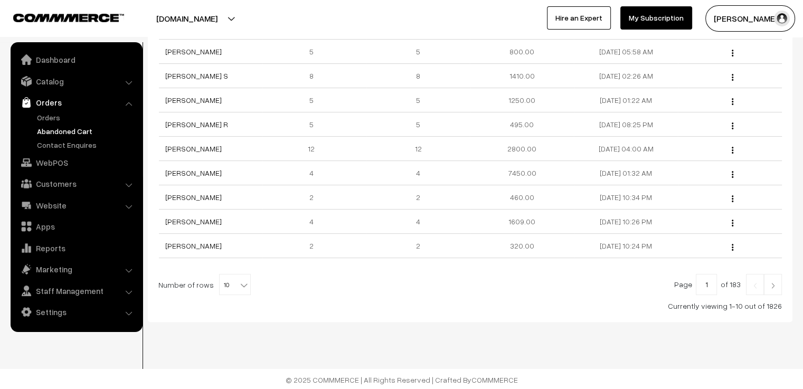
click at [770, 285] on img at bounding box center [773, 285] width 10 height 6
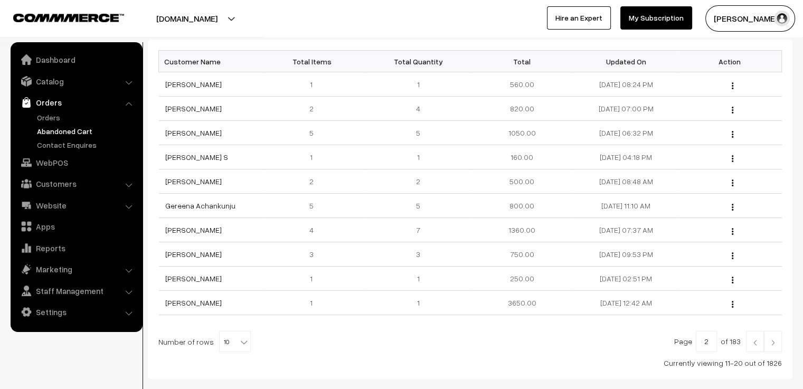
scroll to position [211, 0]
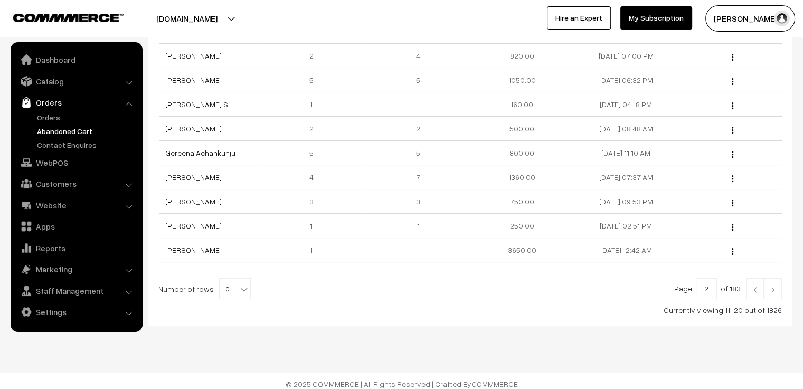
click at [772, 284] on link at bounding box center [773, 288] width 18 height 21
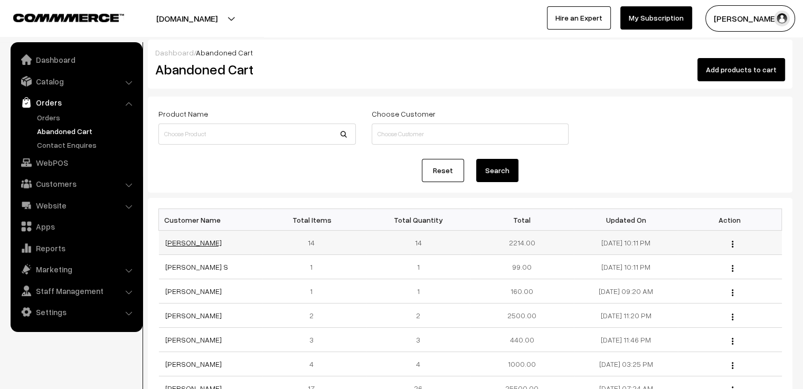
click at [209, 242] on link "[PERSON_NAME]" at bounding box center [193, 242] width 56 height 9
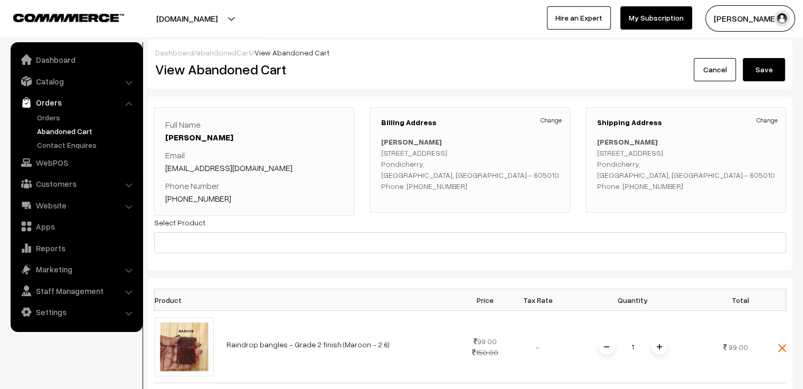
click at [221, 53] on link "abandonedCart" at bounding box center [223, 52] width 55 height 9
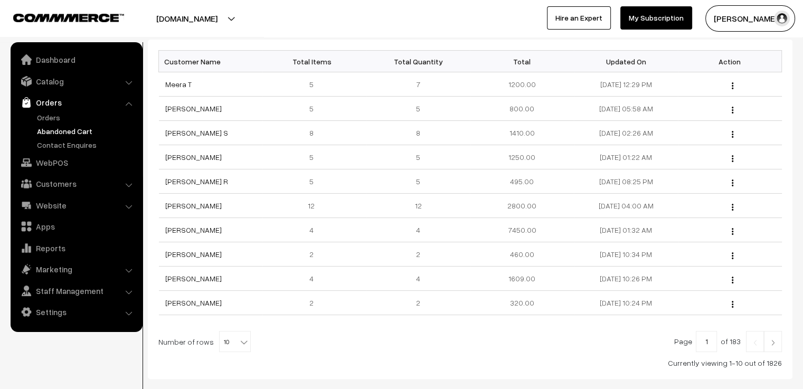
scroll to position [215, 0]
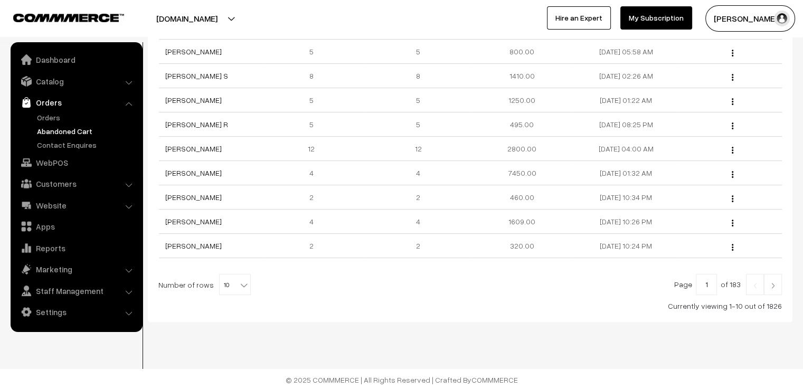
click at [772, 285] on img at bounding box center [773, 285] width 10 height 6
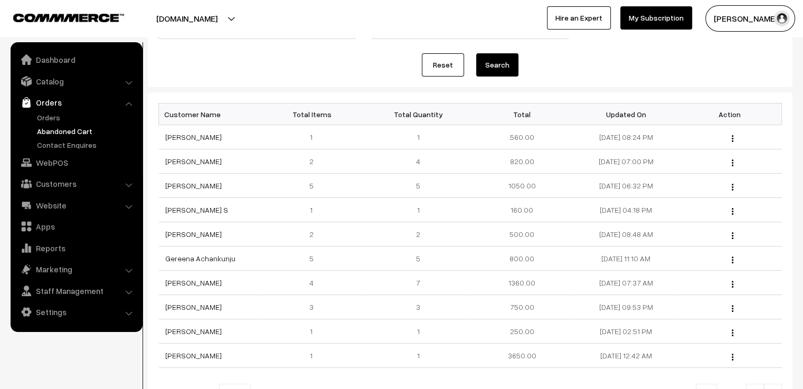
scroll to position [215, 0]
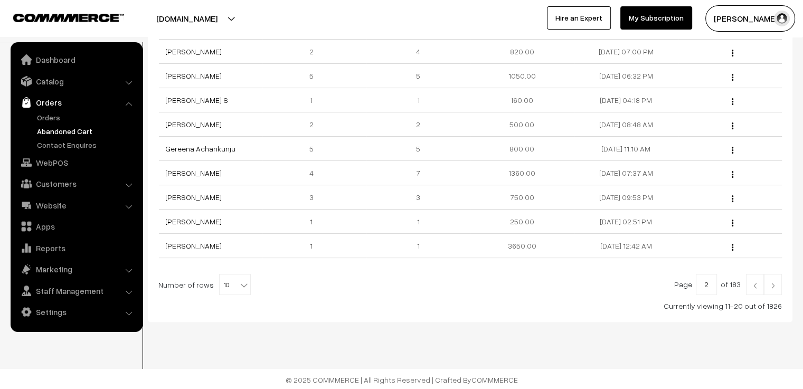
click at [774, 284] on img at bounding box center [773, 285] width 10 height 6
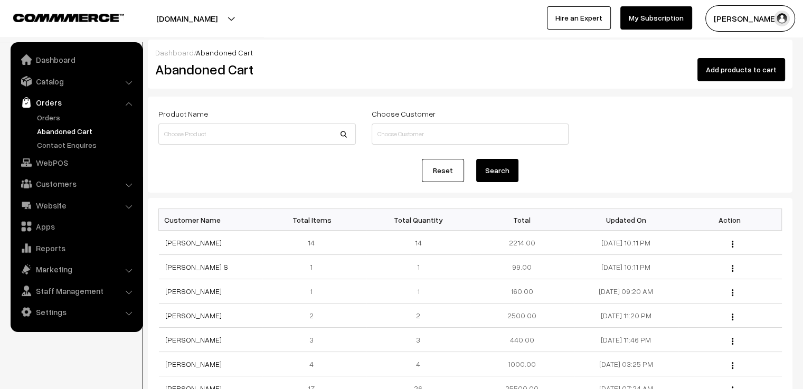
click at [53, 131] on link "Abandoned Cart" at bounding box center [86, 131] width 105 height 11
click at [53, 117] on link "Orders" at bounding box center [86, 117] width 105 height 11
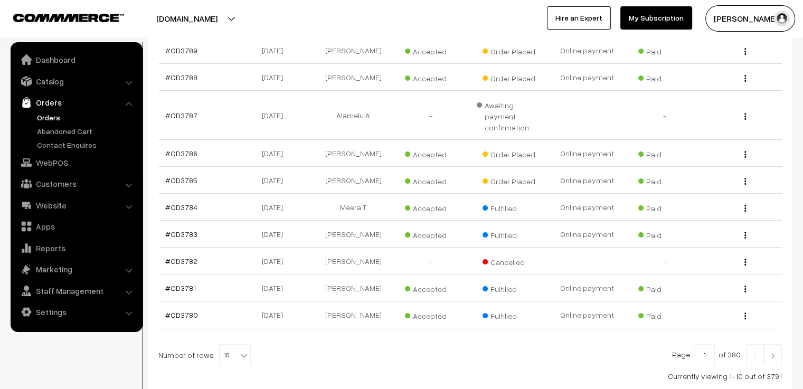
scroll to position [158, 0]
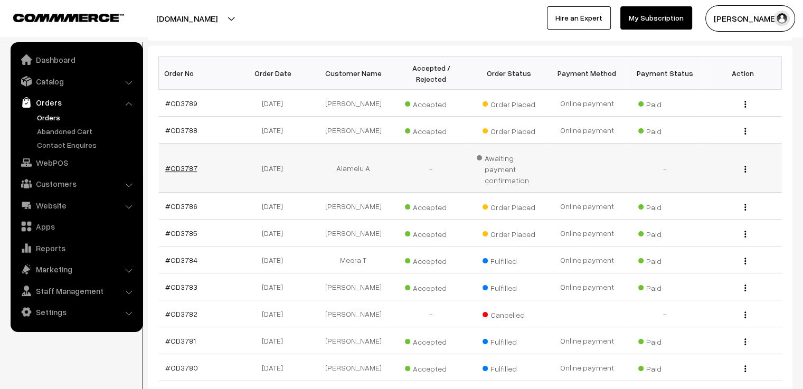
click at [191, 164] on link "#OD3787" at bounding box center [181, 168] width 32 height 9
